Goal: Information Seeking & Learning: Learn about a topic

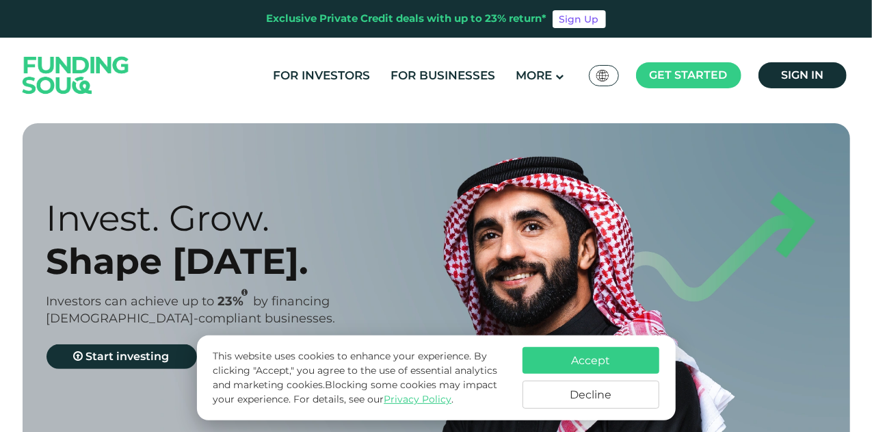
click at [635, 355] on button "Accept" at bounding box center [591, 360] width 137 height 27
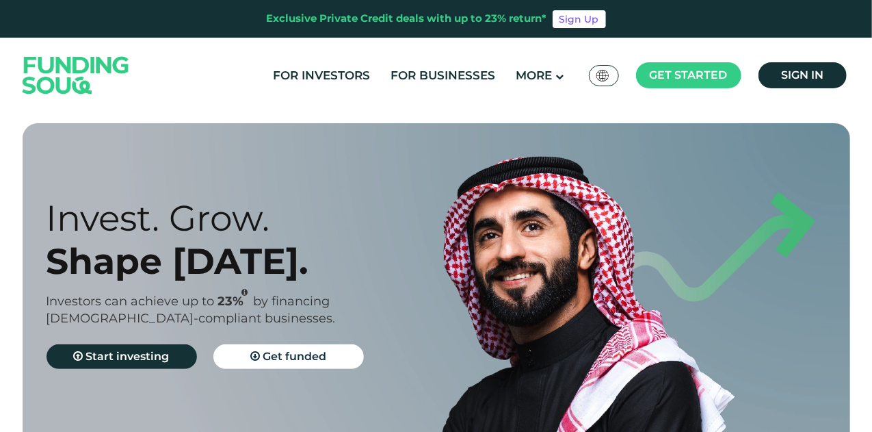
drag, startPoint x: 875, startPoint y: 20, endPoint x: 875, endPoint y: 42, distance: 21.9
click at [871, 42] on html "Exclusive Private Credit deals with up to 23% return* Sign Up For Investors For…" at bounding box center [436, 216] width 872 height 432
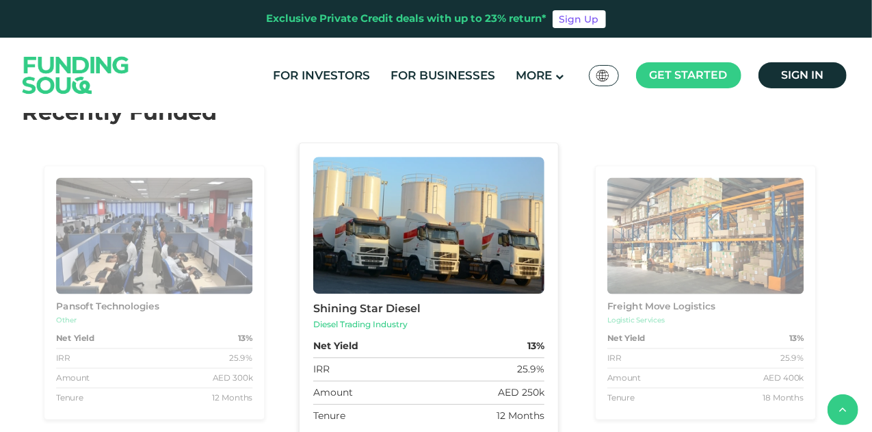
scroll to position [2028, 0]
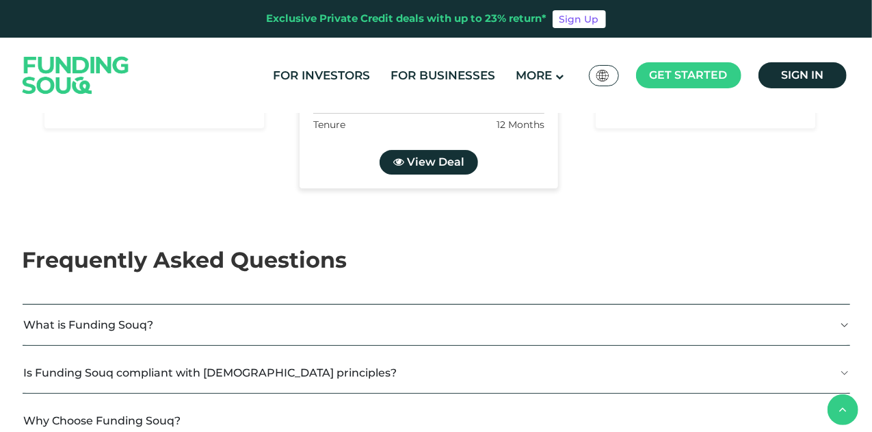
type tc-range-slider "4"
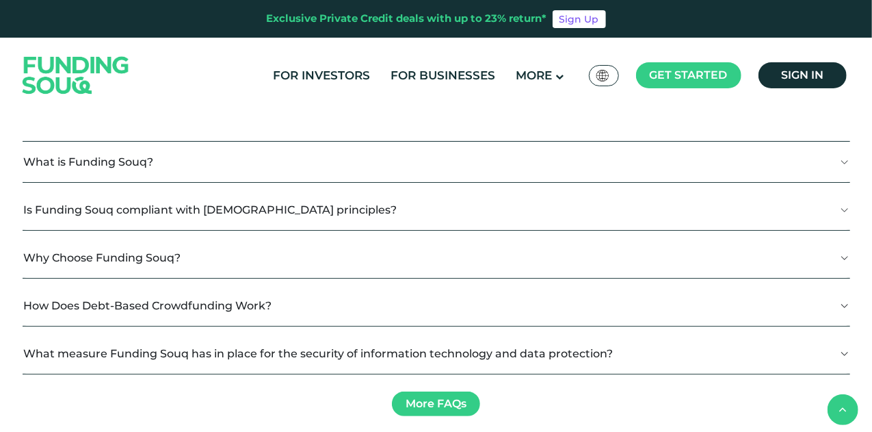
scroll to position [2426, 0]
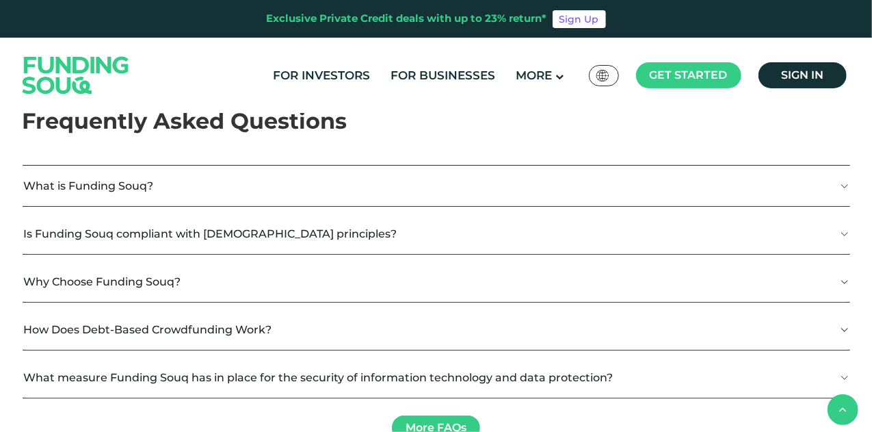
radio input "true"
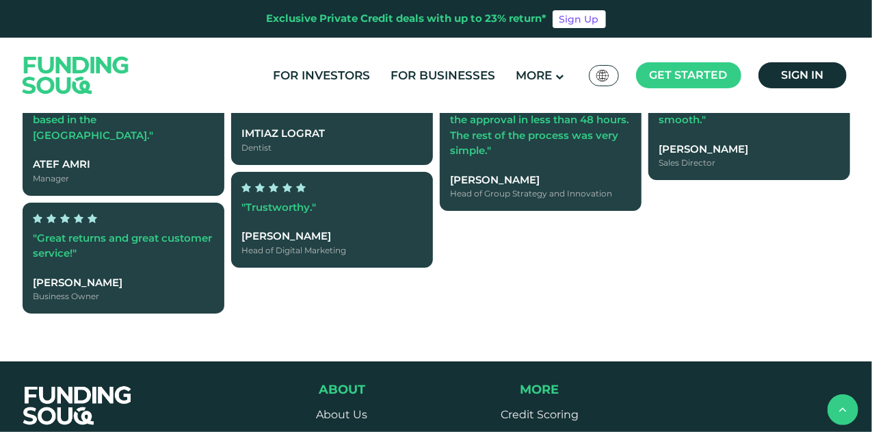
scroll to position [2910, 0]
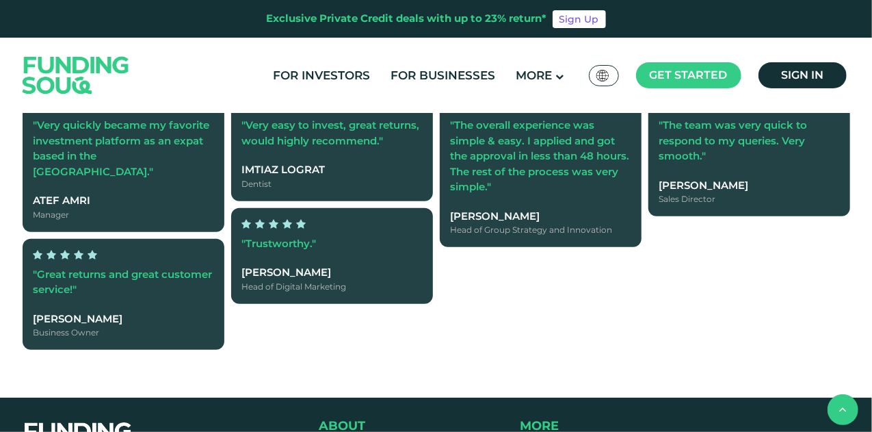
scroll to position [2952, 0]
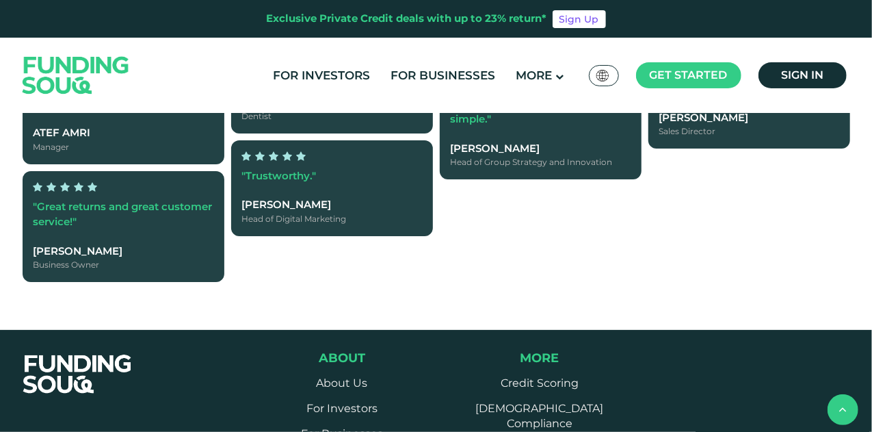
click at [331, 81] on link "For Investors" at bounding box center [322, 75] width 104 height 23
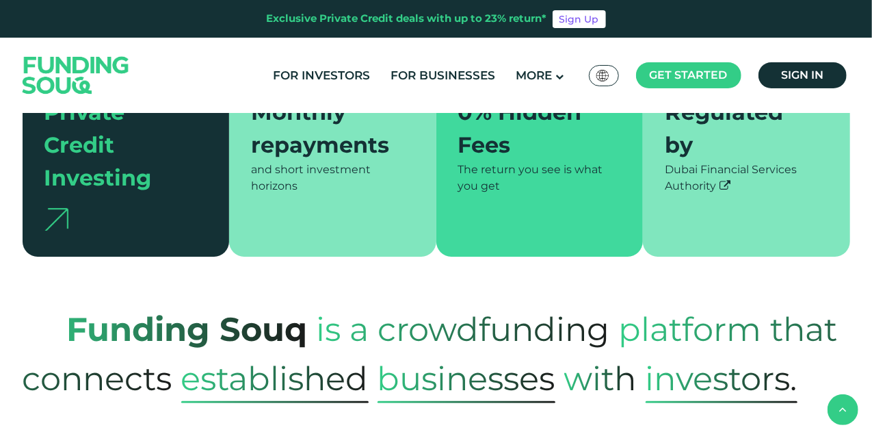
type tc-range-slider "4"
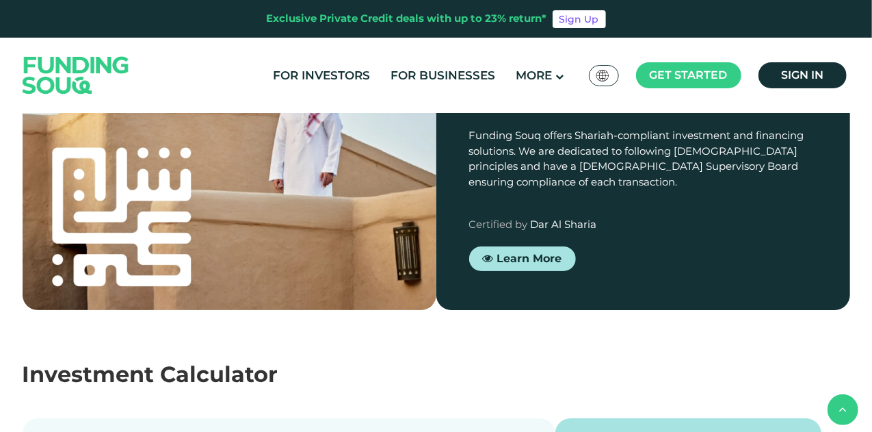
scroll to position [2175, 0]
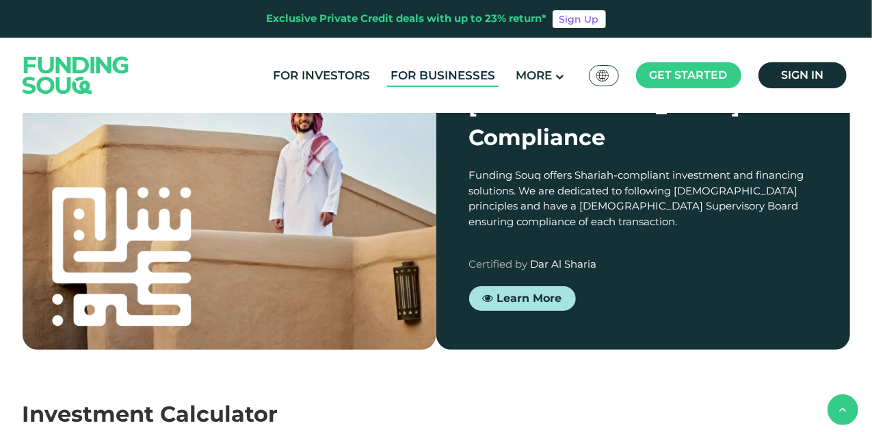
click at [475, 73] on link "For Businesses" at bounding box center [443, 75] width 112 height 23
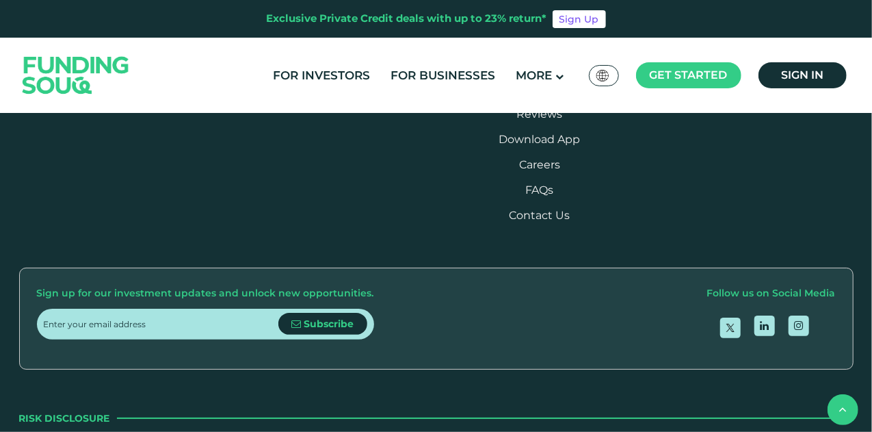
scroll to position [2234, 0]
